Goal: Task Accomplishment & Management: Complete application form

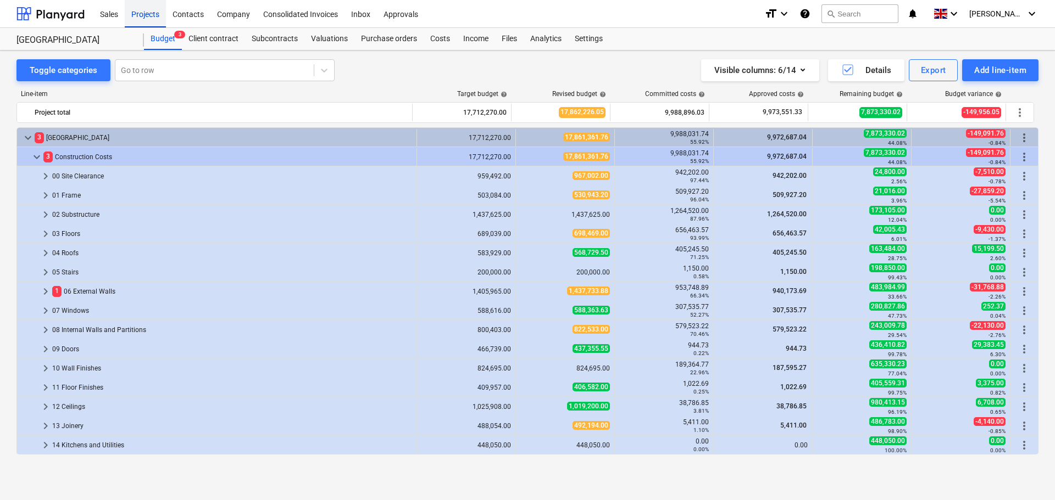
click at [155, 14] on div "Projects" at bounding box center [145, 13] width 41 height 28
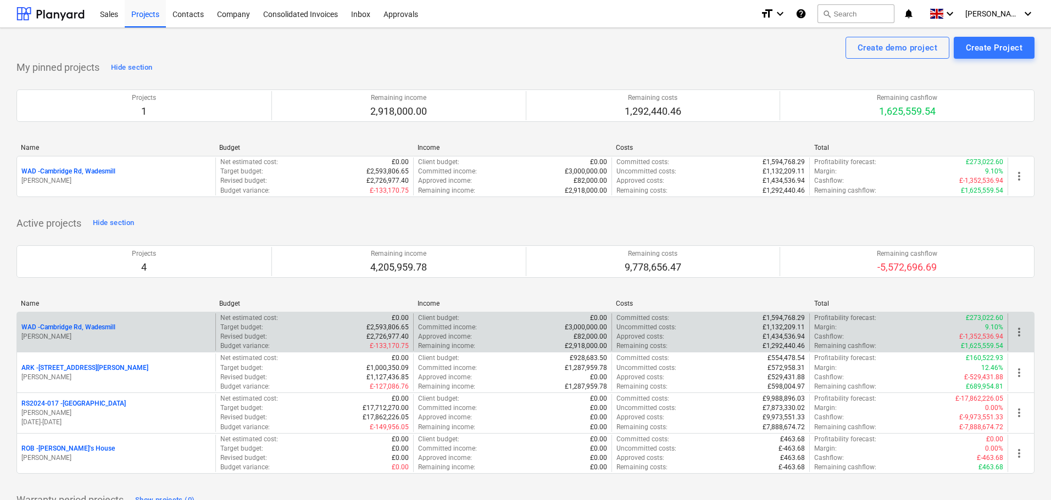
click at [97, 326] on p "WAD - Cambridge Rd, Wadesmill" at bounding box center [68, 327] width 94 height 9
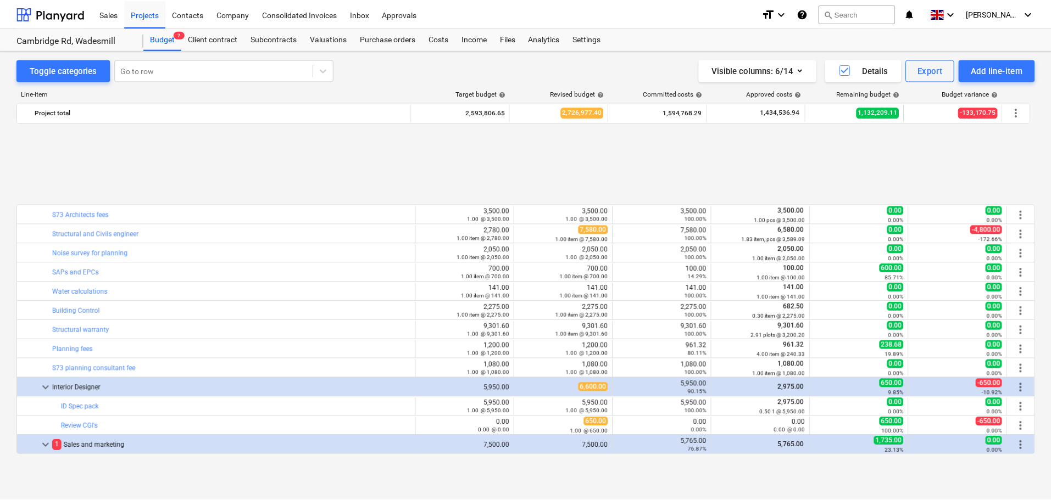
scroll to position [475, 0]
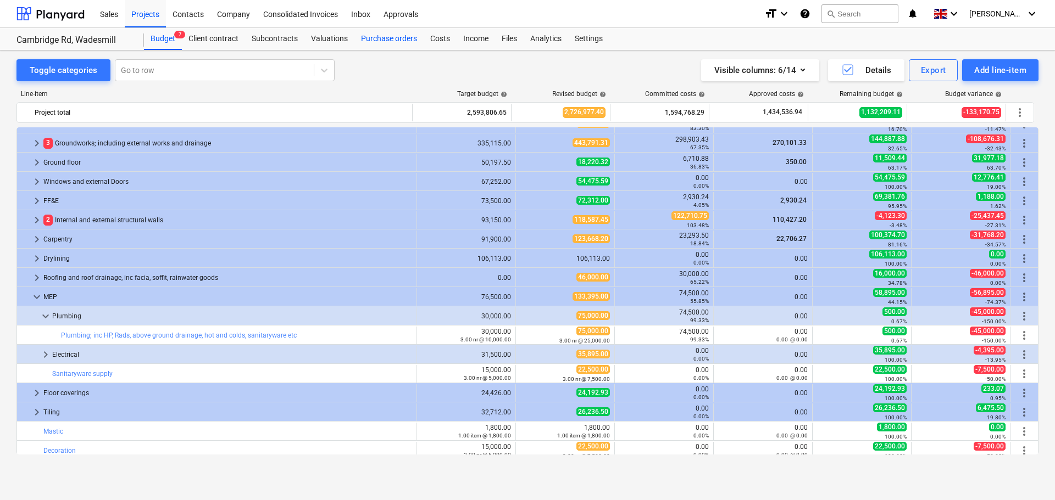
click at [400, 38] on div "Purchase orders" at bounding box center [388, 39] width 69 height 22
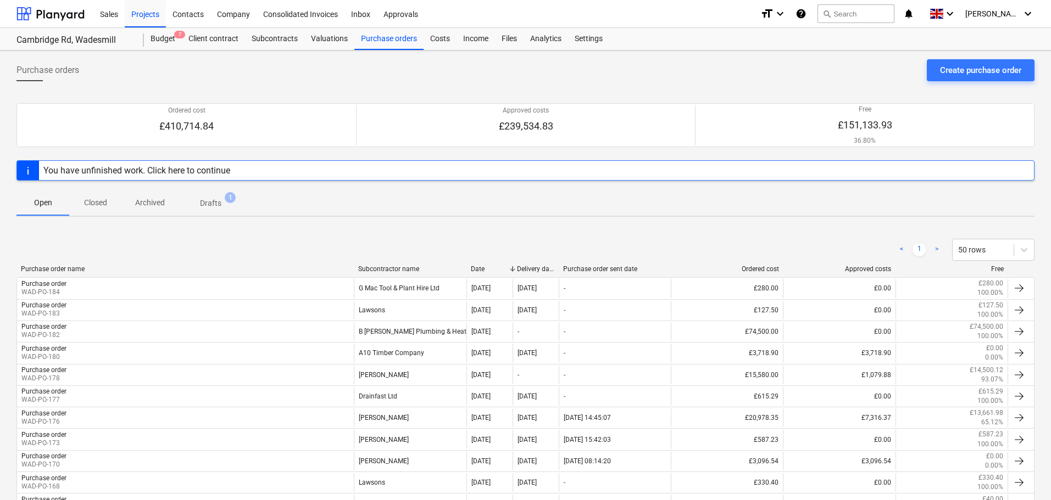
click at [391, 270] on div "Subcontractor name" at bounding box center [410, 269] width 104 height 8
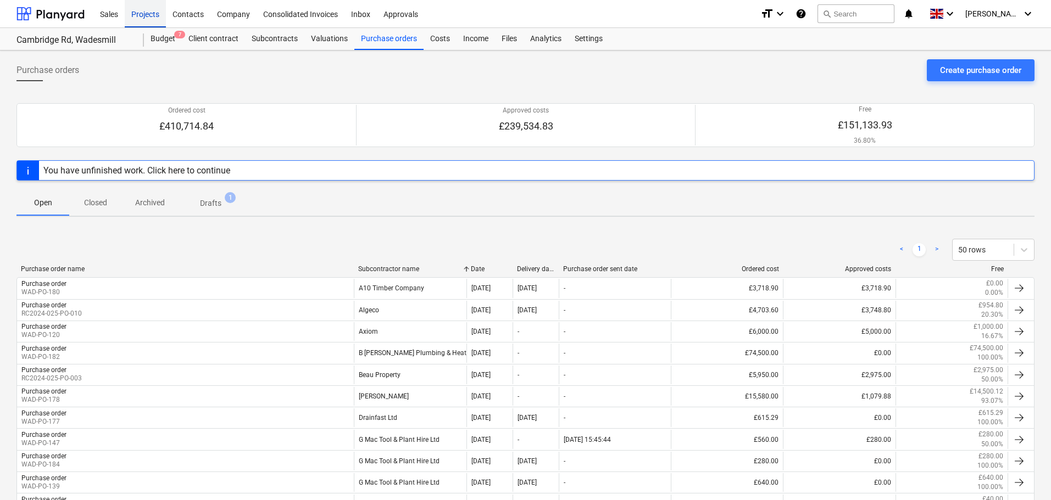
click at [152, 10] on div "Projects" at bounding box center [145, 13] width 41 height 28
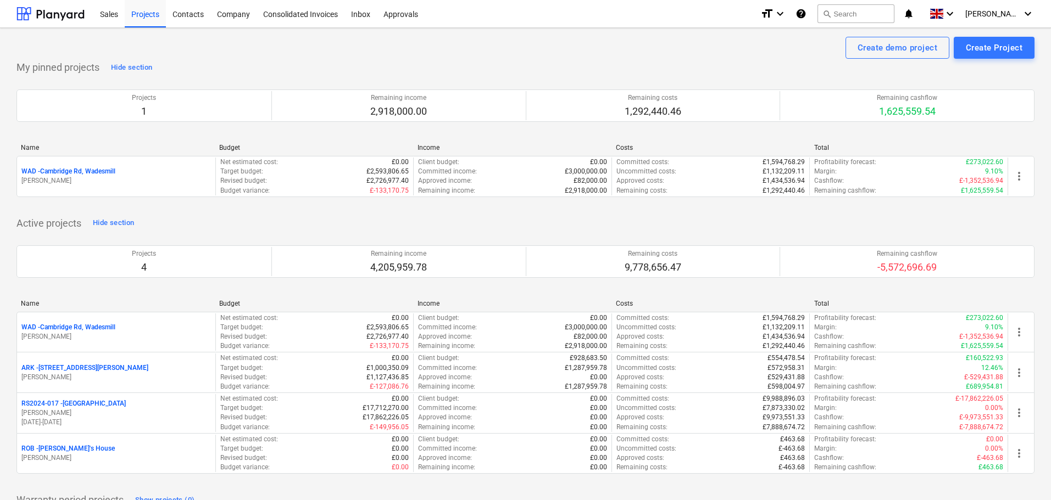
drag, startPoint x: 64, startPoint y: 368, endPoint x: 81, endPoint y: 367, distance: 16.5
click at [64, 367] on p "ARK - 2 Galley [PERSON_NAME]" at bounding box center [84, 368] width 127 height 9
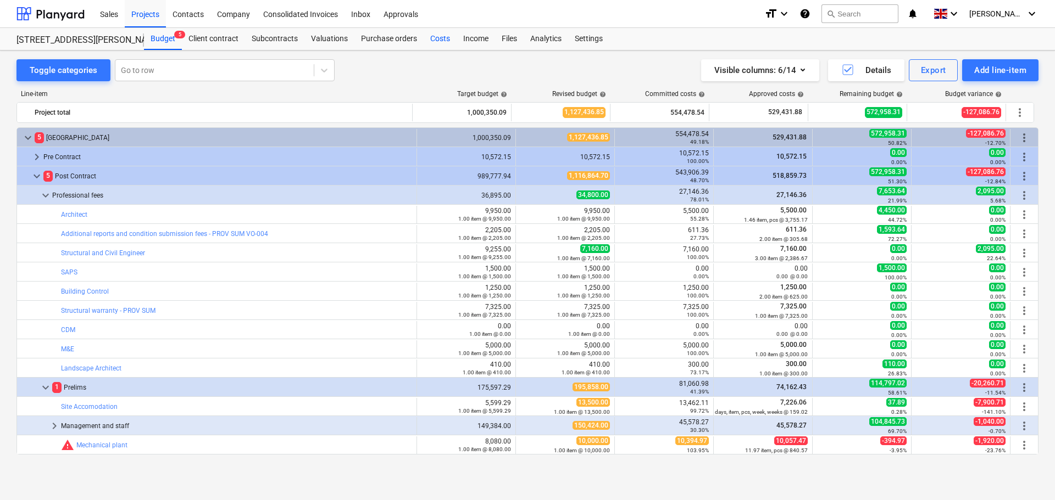
click at [433, 38] on div "Costs" at bounding box center [439, 39] width 33 height 22
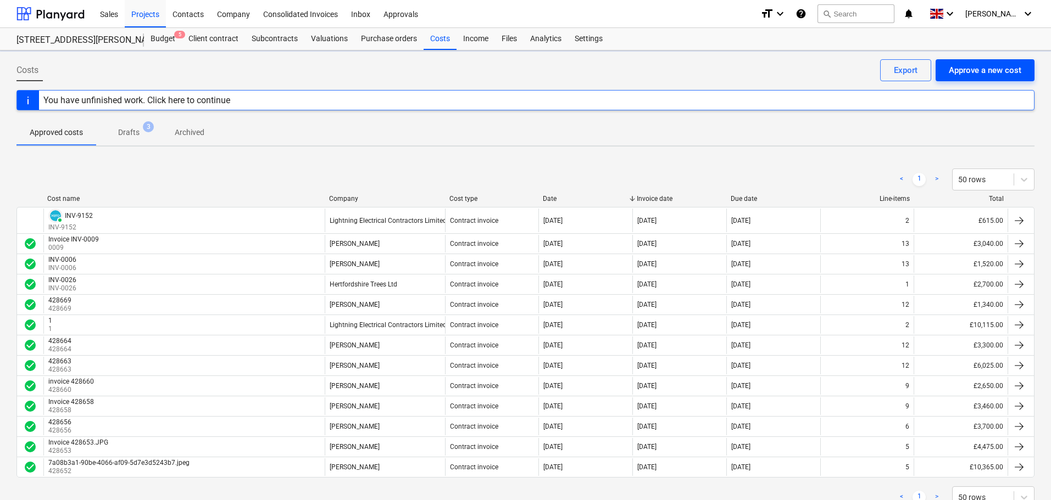
click at [985, 71] on div "Approve a new cost" at bounding box center [985, 70] width 73 height 14
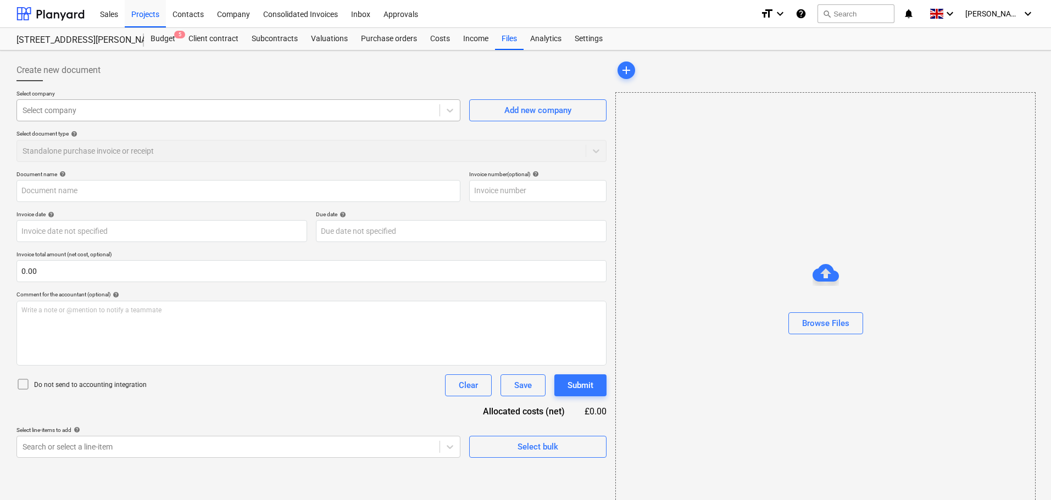
click at [92, 113] on div at bounding box center [228, 110] width 411 height 11
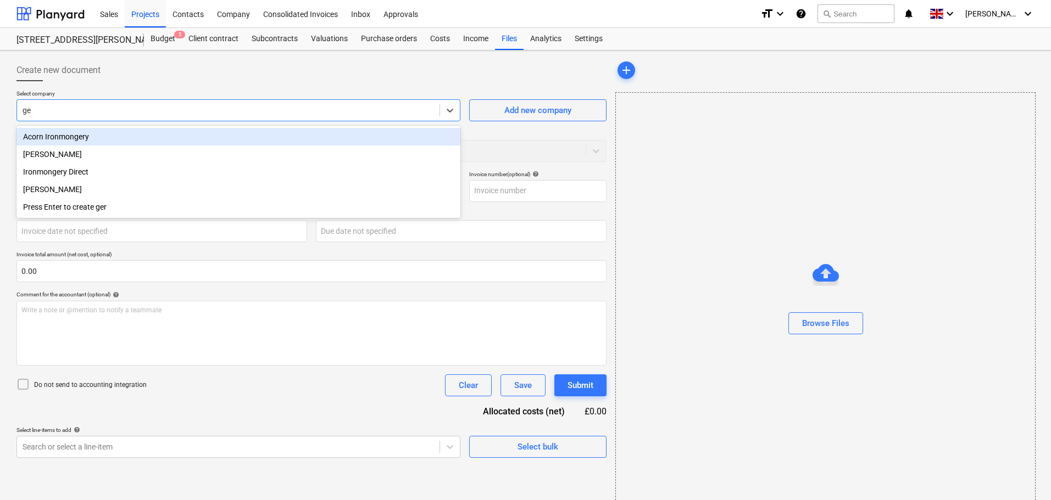
type input "g"
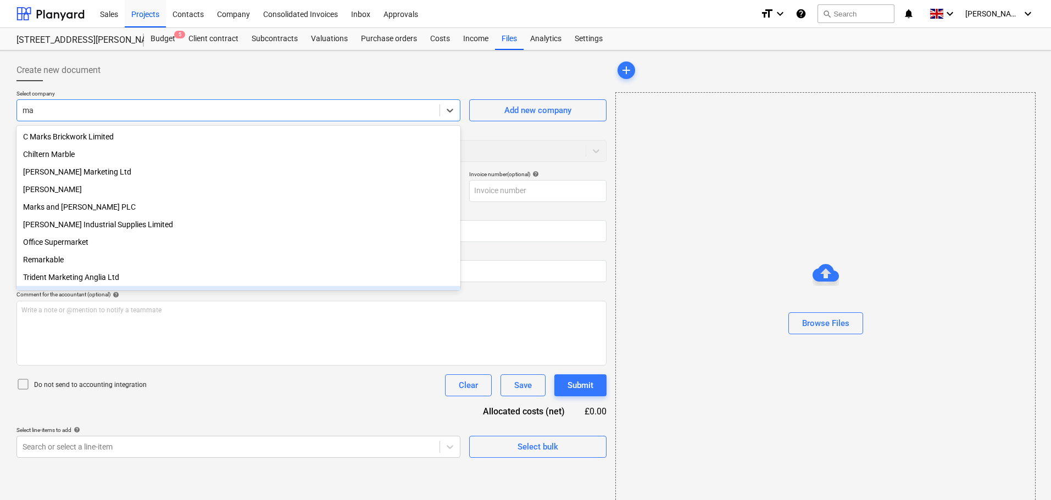
type input "m"
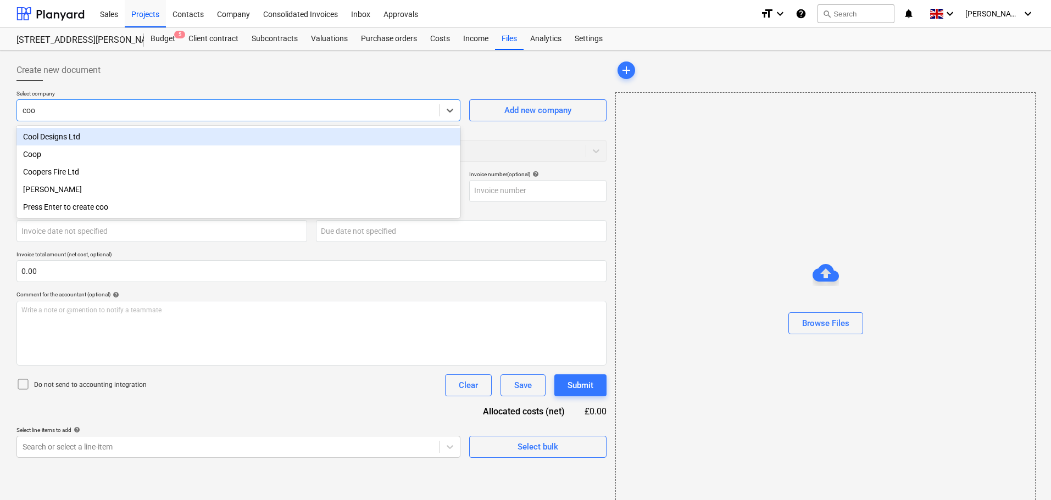
type input "cook"
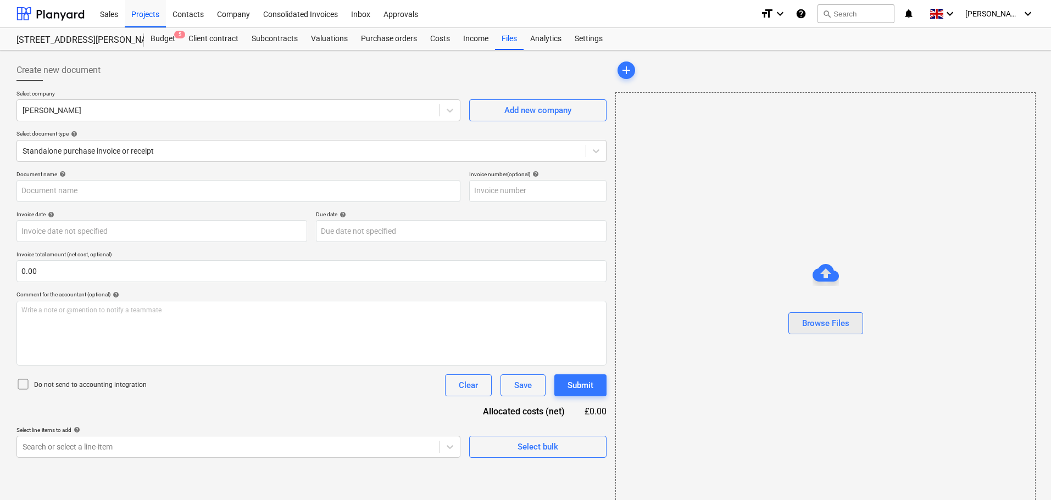
click at [849, 326] on div "Browse Files" at bounding box center [825, 323] width 47 height 14
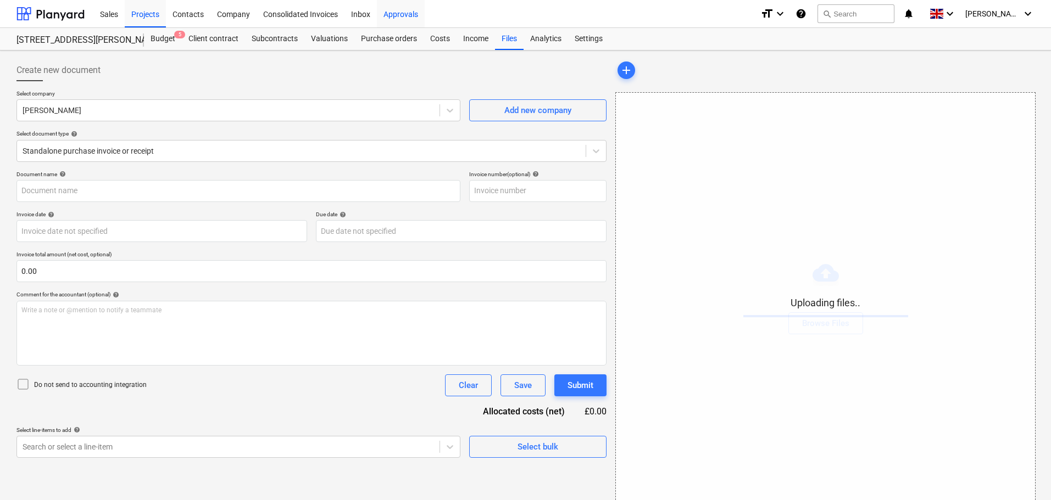
type input "Chase Side_wages [DATE].pdf"
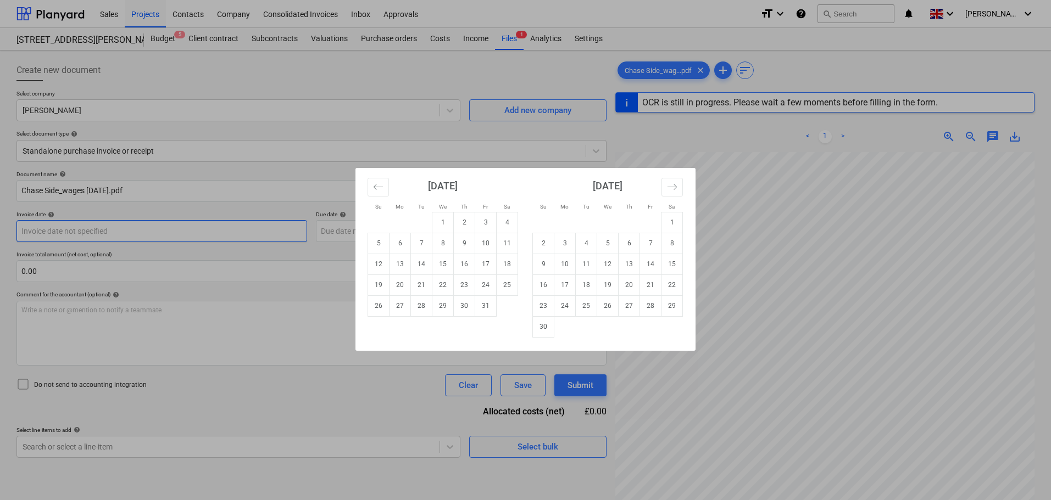
click at [87, 231] on body "Sales Projects Contacts Company Consolidated Invoices Inbox Approvals format_si…" at bounding box center [525, 250] width 1051 height 500
click at [482, 243] on td "10" at bounding box center [485, 243] width 21 height 21
type input "[DATE]"
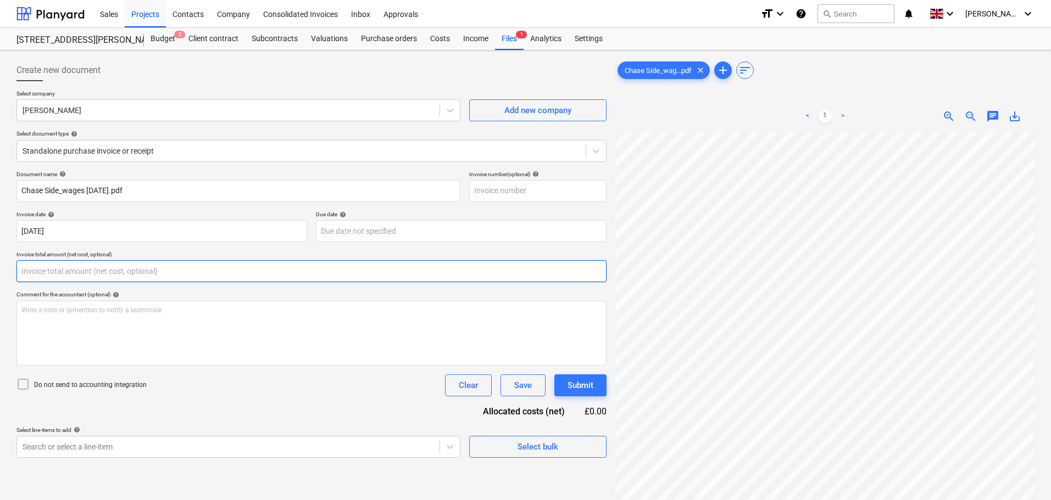
click at [45, 269] on input "text" at bounding box center [311, 271] width 590 height 22
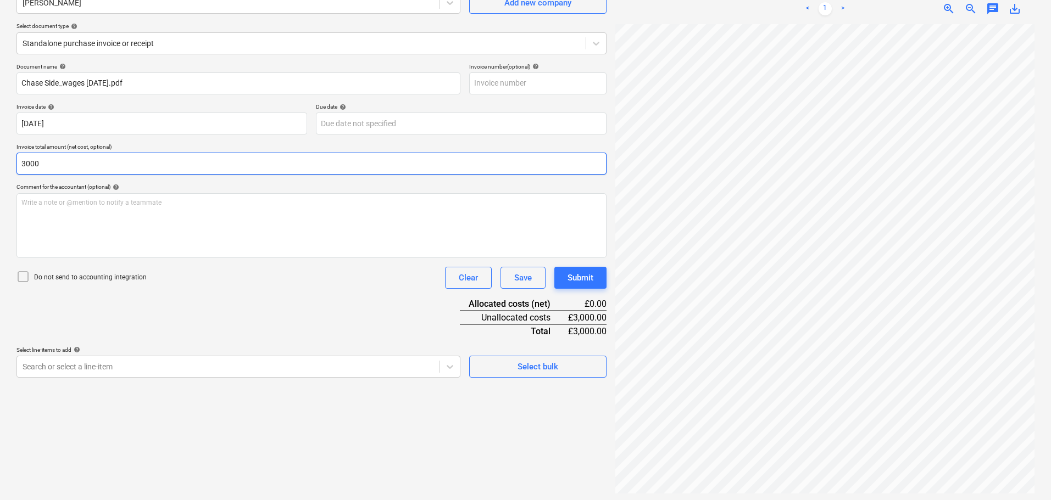
scroll to position [110, 0]
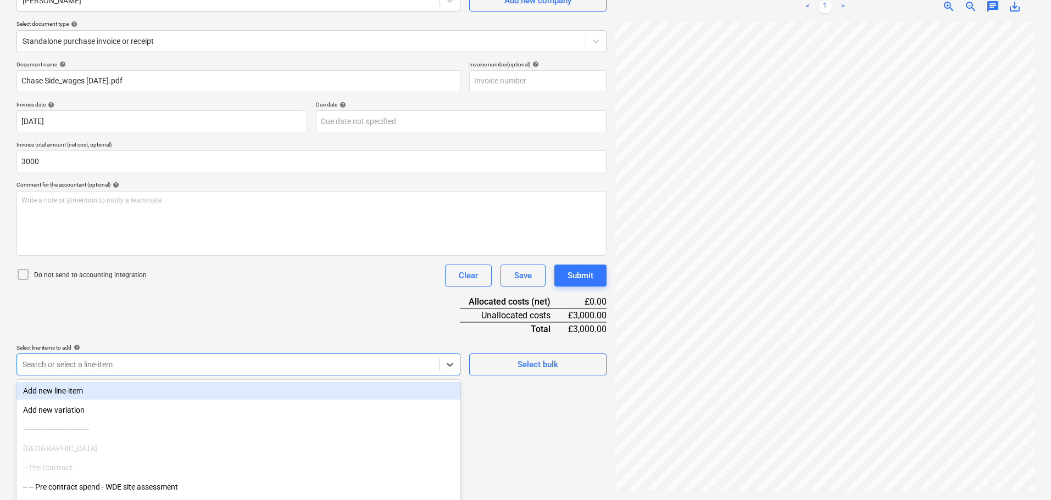
type input "3,000.00"
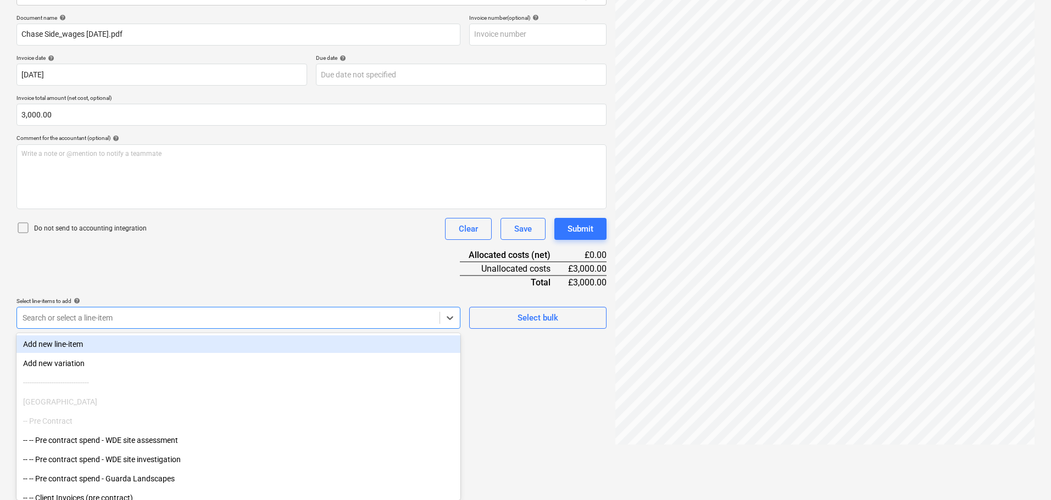
click at [121, 344] on body "Sales Projects Contacts Company Consolidated Invoices Inbox Approvals format_si…" at bounding box center [525, 93] width 1051 height 500
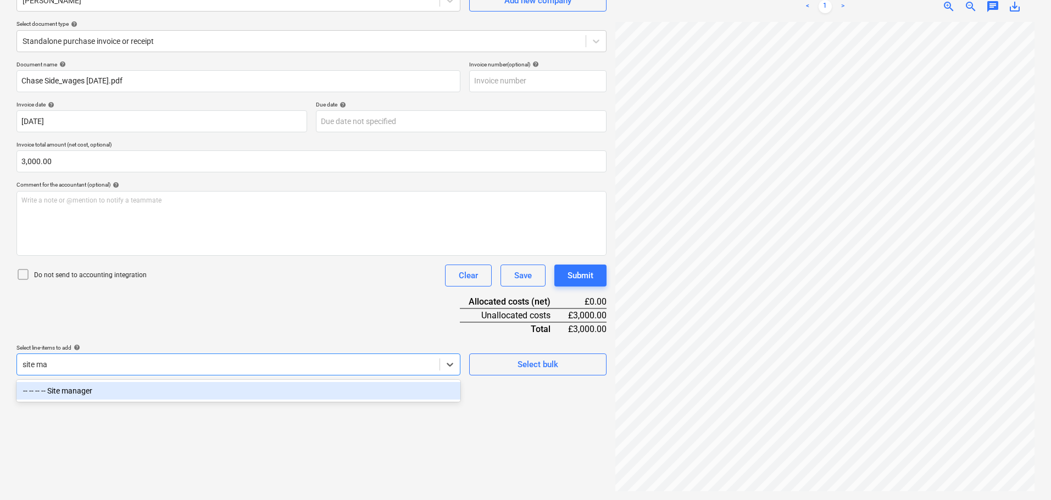
type input "site man"
drag, startPoint x: 169, startPoint y: 391, endPoint x: 254, endPoint y: 330, distance: 104.4
click at [169, 390] on div "-- -- -- -- Site manager" at bounding box center [238, 391] width 444 height 18
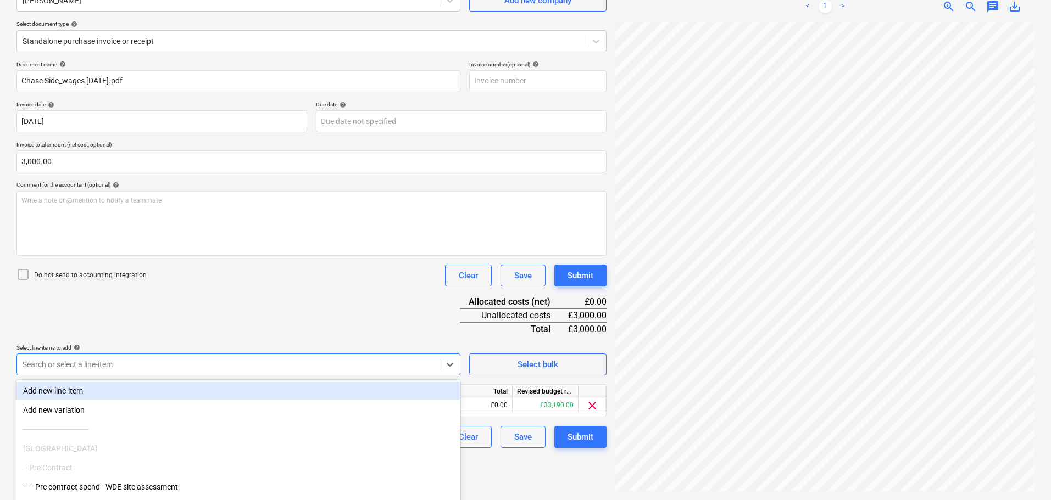
click at [316, 286] on div "Do not send to accounting integration Clear Save Submit" at bounding box center [311, 276] width 590 height 22
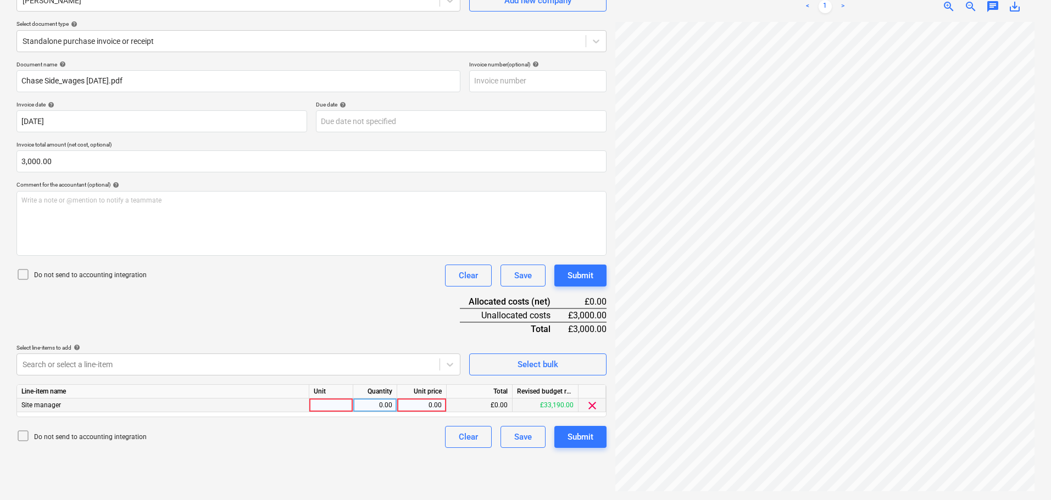
click at [422, 404] on div "0.00" at bounding box center [422, 406] width 40 height 14
type input "days"
type input "300"
click at [195, 284] on div "Do not send to accounting integration Clear Save Submit" at bounding box center [311, 276] width 590 height 22
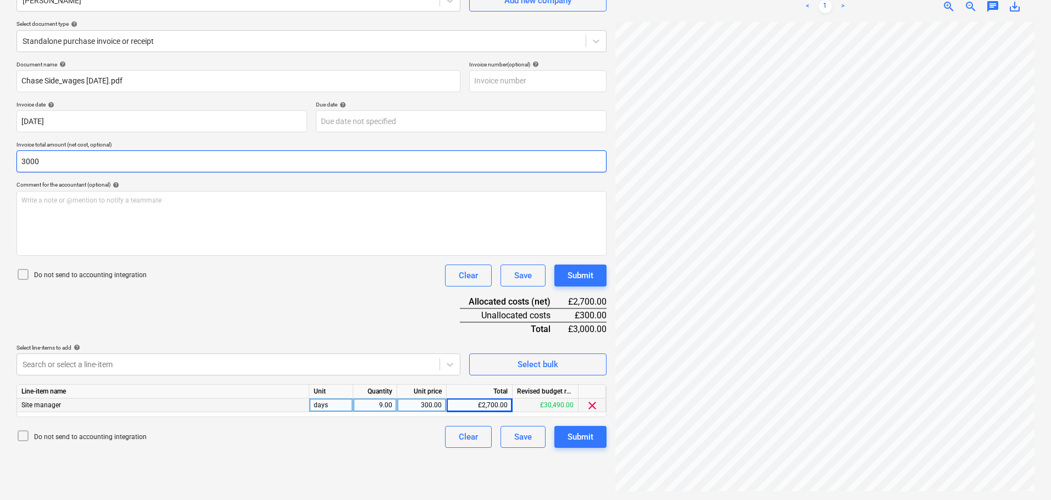
drag, startPoint x: 70, startPoint y: 160, endPoint x: -27, endPoint y: 157, distance: 97.3
click at [0, 157] on html "Sales Projects Contacts Company Consolidated Invoices Inbox Approvals format_si…" at bounding box center [525, 140] width 1051 height 500
type input "2,700.00"
click at [374, 319] on div "Document name help Chase Side_wages [DATE].pdf Invoice number (optional) help I…" at bounding box center [311, 254] width 590 height 387
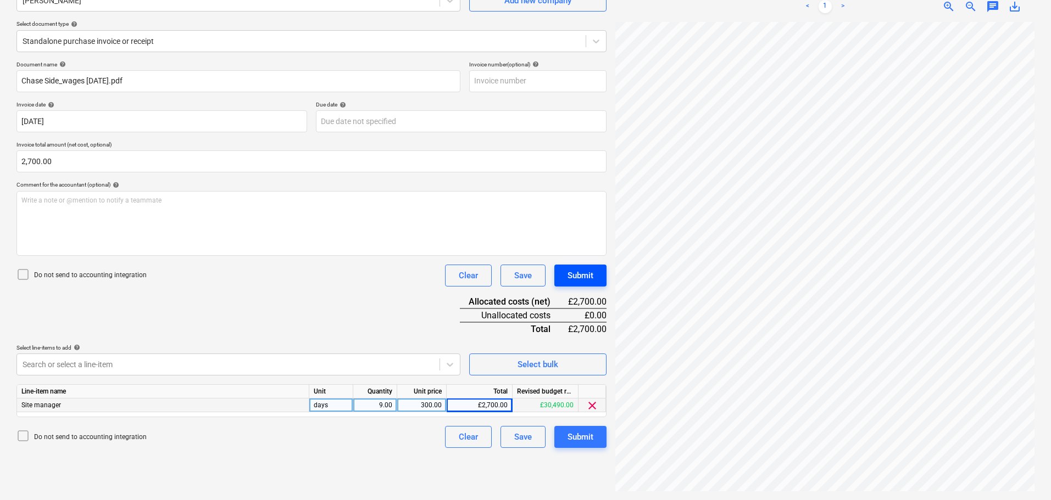
click at [582, 277] on div "Submit" at bounding box center [580, 276] width 26 height 14
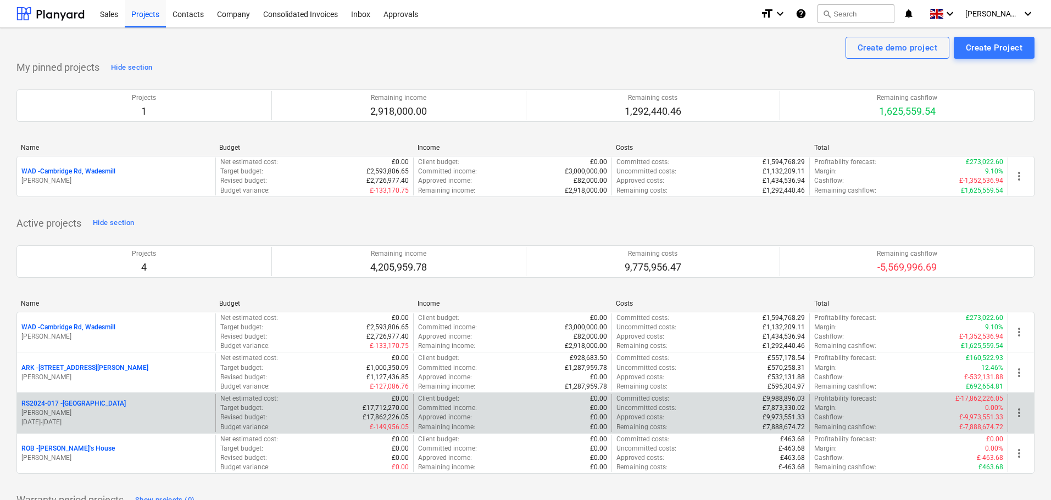
click at [77, 402] on p "RS2024-017 - Lancaster Gate" at bounding box center [73, 403] width 104 height 9
